Goal: Register for event/course

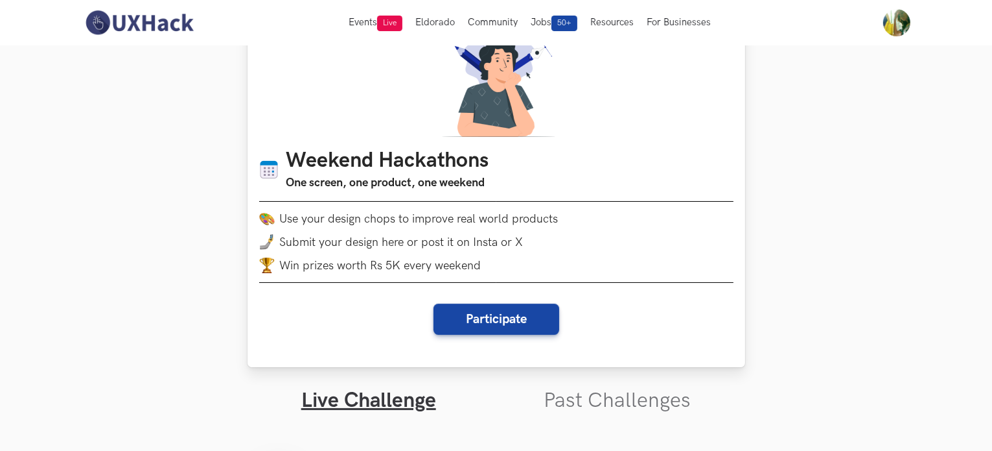
scroll to position [65, 0]
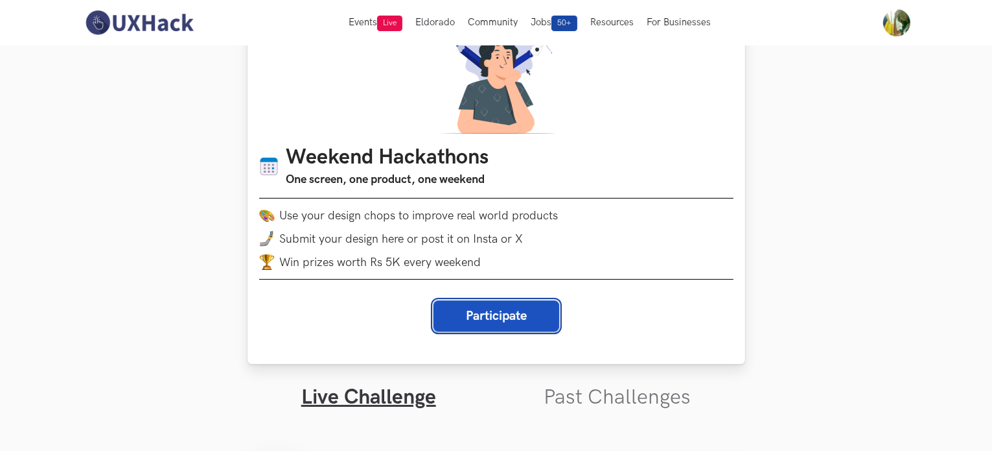
click at [508, 313] on button "Participate" at bounding box center [497, 315] width 126 height 31
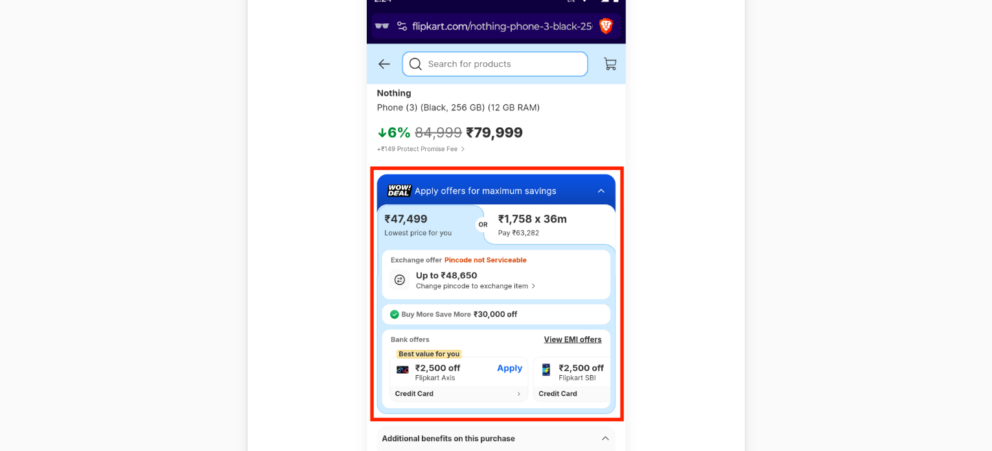
scroll to position [648, 0]
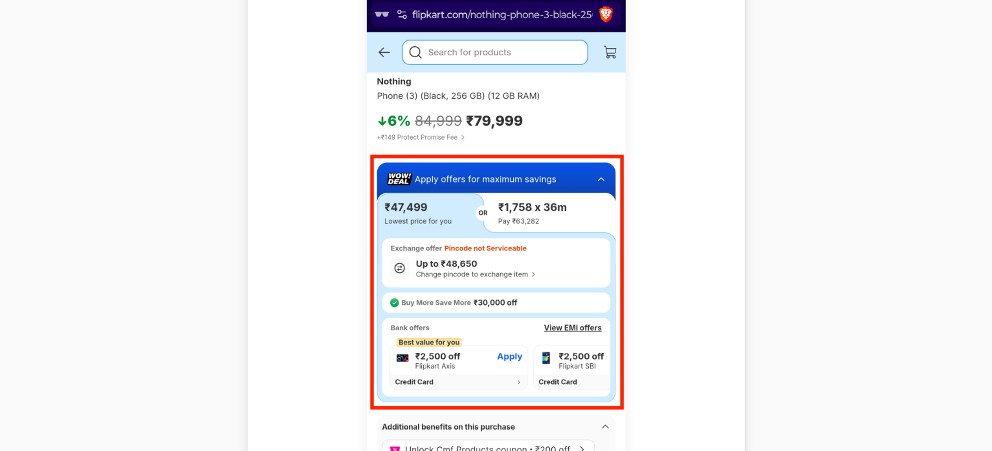
click at [514, 215] on img at bounding box center [496, 261] width 259 height 576
click at [197, 115] on section "Weekend Hackathons One screen, one product, one weekend Use your design chops t…" at bounding box center [496, 451] width 992 height 2109
click at [770, 199] on section "Weekend Hackathons One screen, one product, one weekend Use your design chops t…" at bounding box center [496, 451] width 992 height 2109
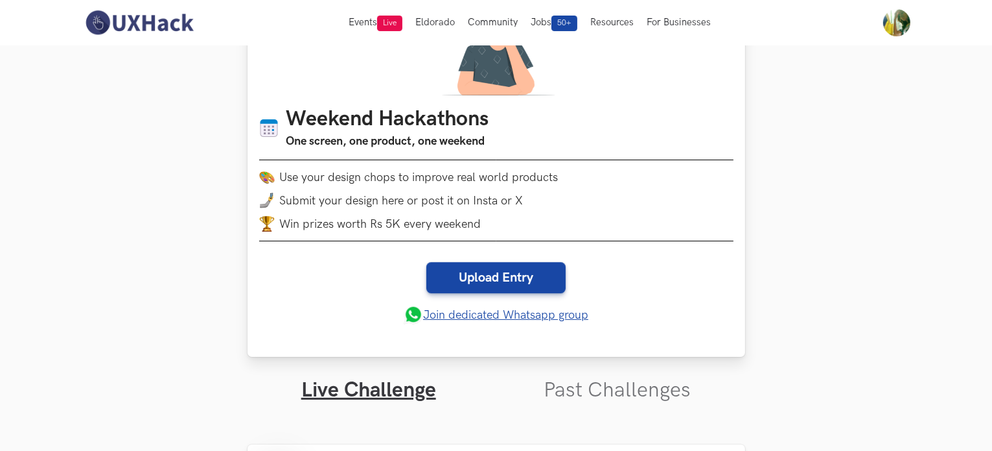
scroll to position [130, 0]
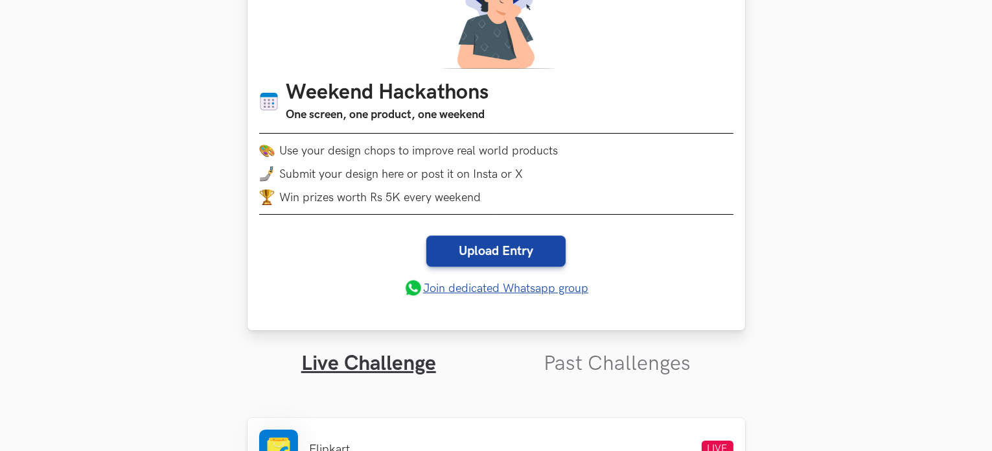
click at [500, 291] on link "Join dedicated Whatsapp group" at bounding box center [496, 287] width 185 height 19
